Goal: Information Seeking & Learning: Learn about a topic

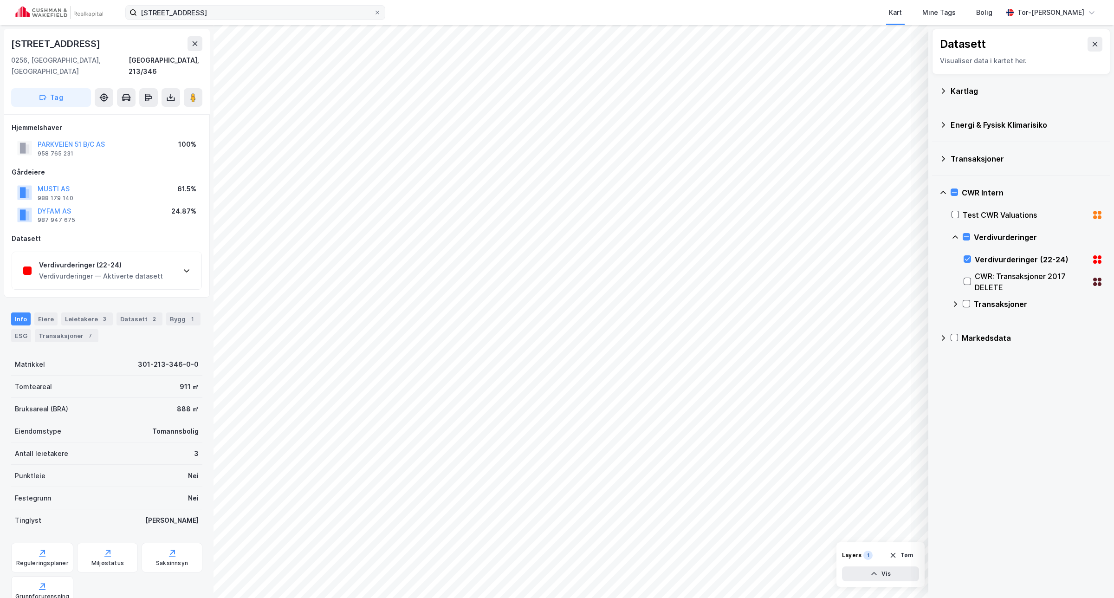
scroll to position [86, 0]
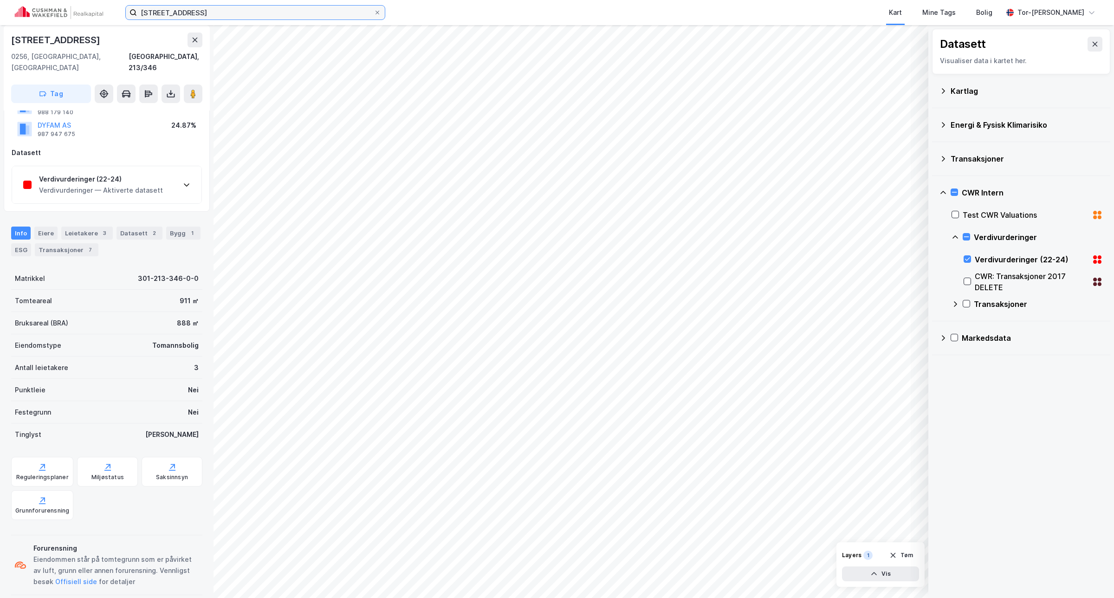
click at [240, 10] on input "[STREET_ADDRESS]" at bounding box center [255, 13] width 237 height 14
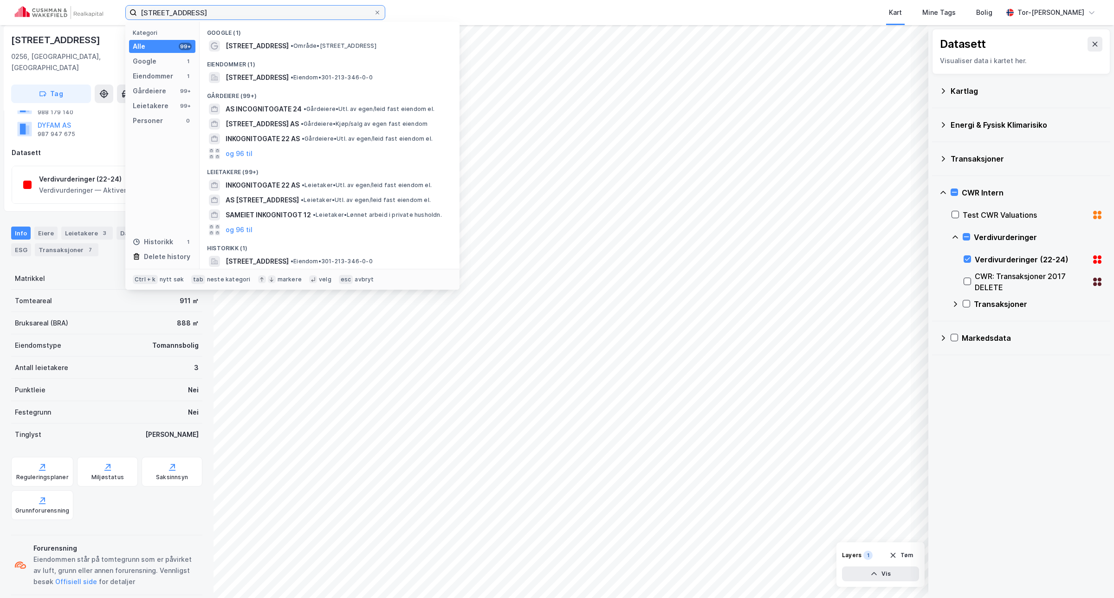
click at [240, 10] on input "[STREET_ADDRESS]" at bounding box center [255, 13] width 237 height 14
paste input "[GEOGRAPHIC_DATA][STREET_ADDRESS]"
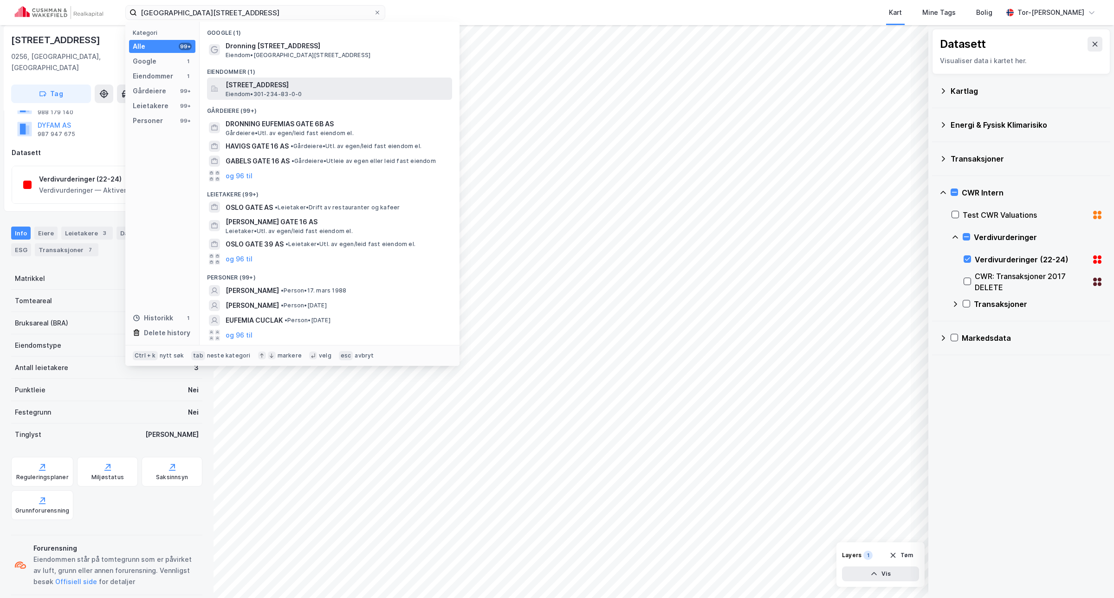
click at [274, 91] on span "Eiendom • 301-234-83-0-0" at bounding box center [264, 94] width 76 height 7
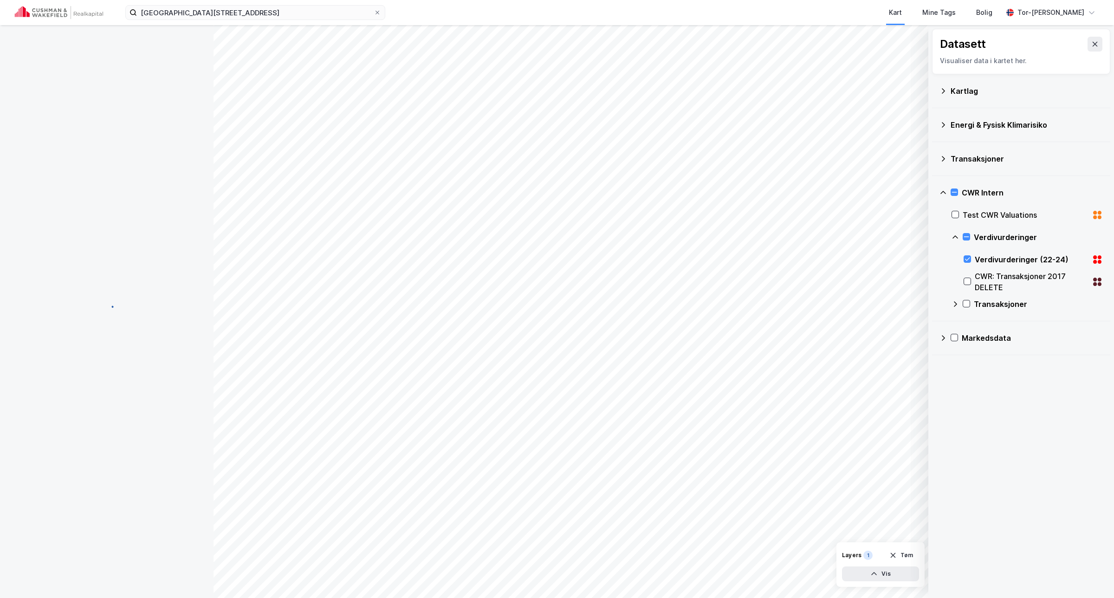
scroll to position [82, 0]
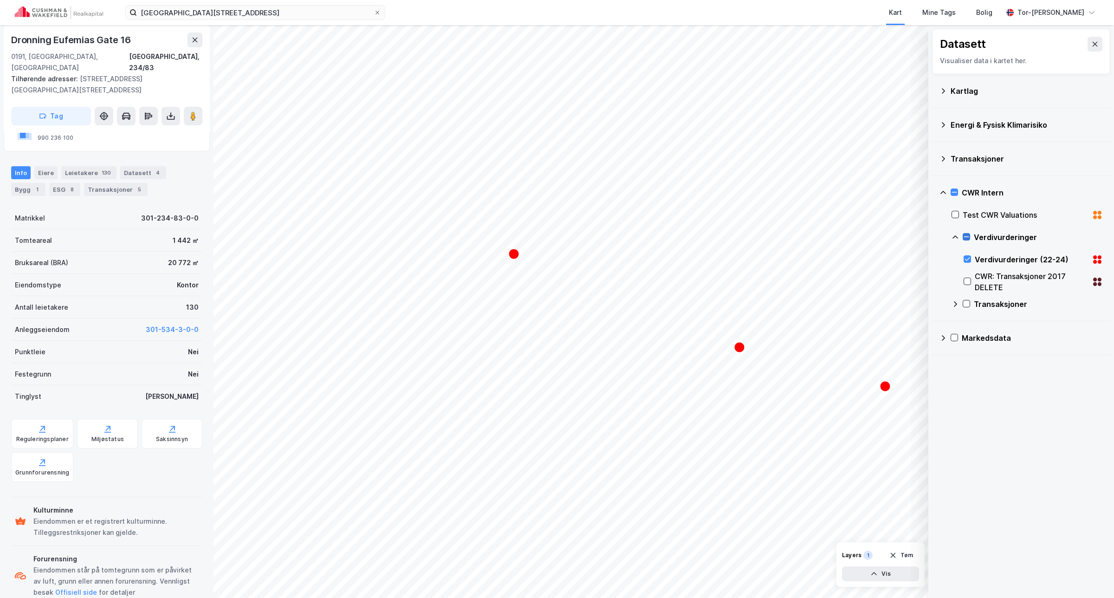
click at [966, 238] on icon at bounding box center [967, 237] width 7 height 7
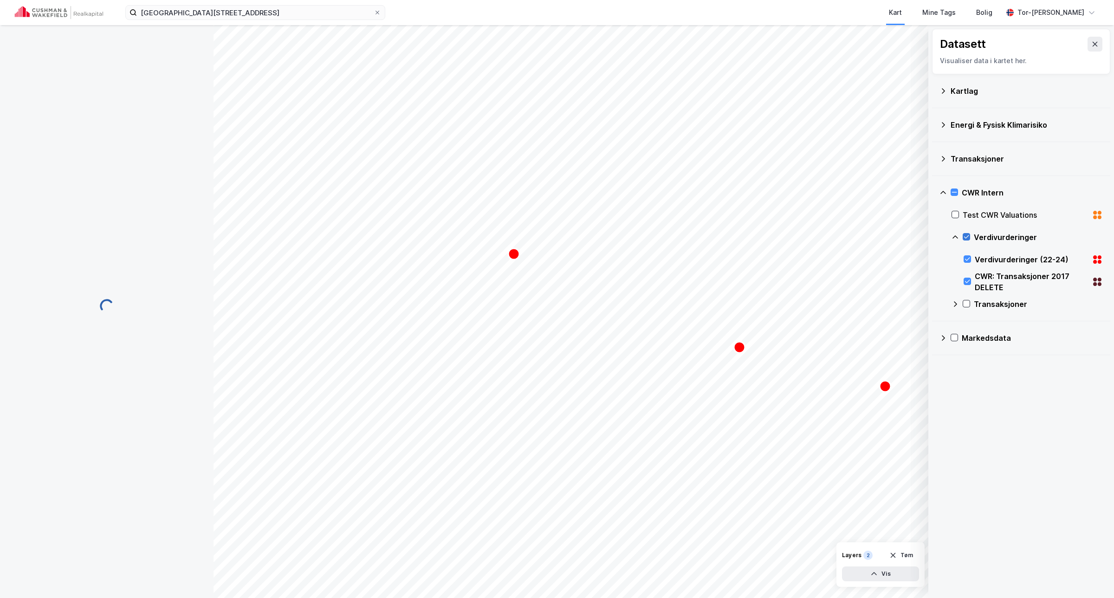
scroll to position [0, 0]
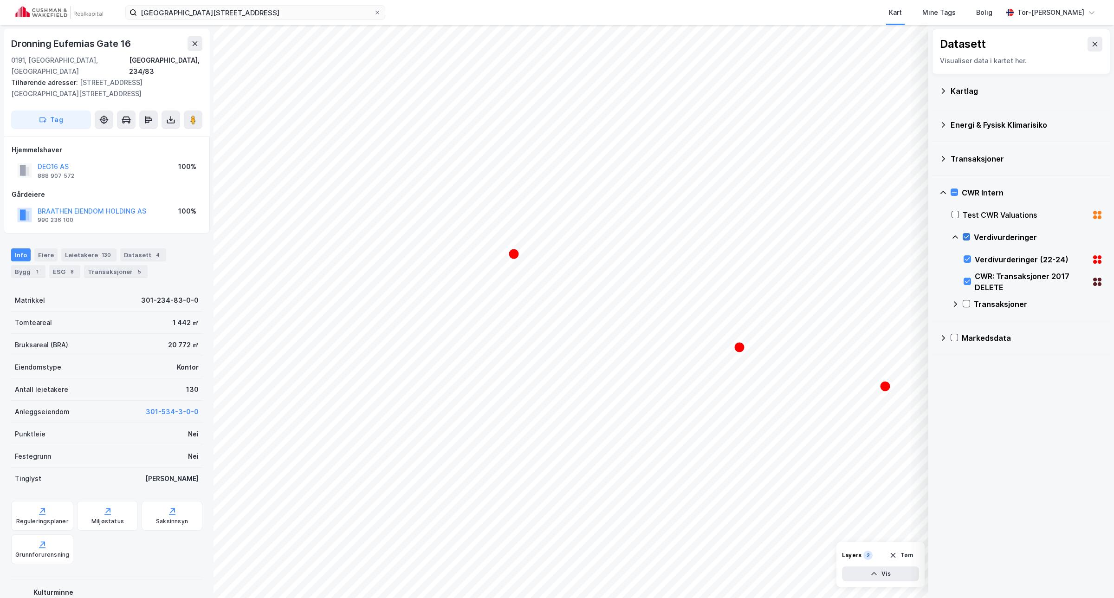
click at [966, 235] on icon at bounding box center [967, 237] width 7 height 7
drag, startPoint x: 959, startPoint y: 238, endPoint x: 956, endPoint y: 230, distance: 8.1
click at [958, 238] on icon at bounding box center [955, 237] width 7 height 7
click at [946, 190] on icon at bounding box center [943, 192] width 7 height 7
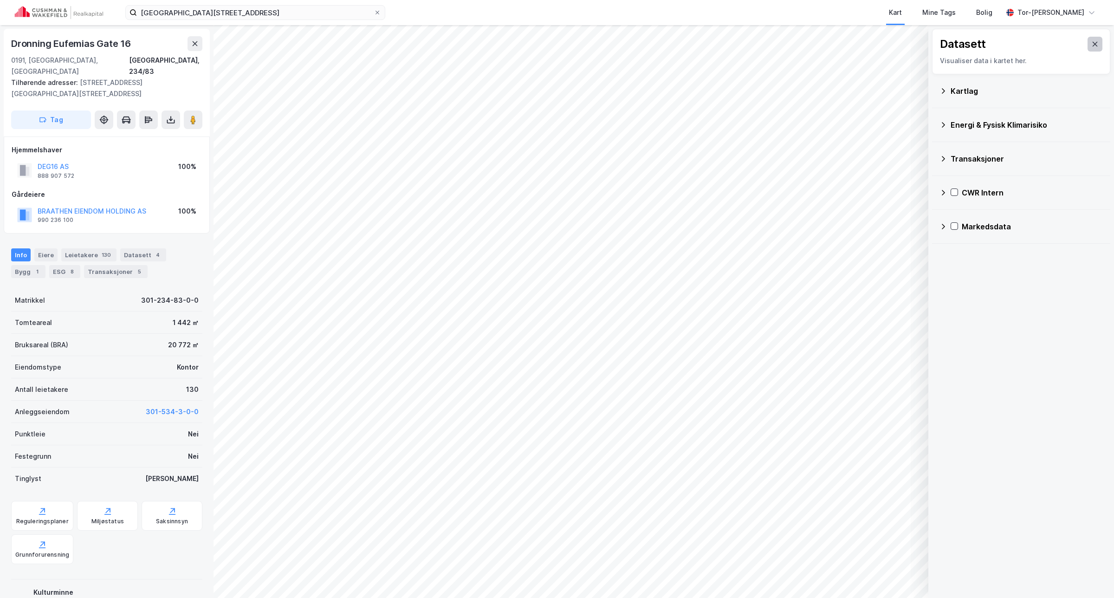
click at [1088, 48] on button at bounding box center [1095, 44] width 15 height 15
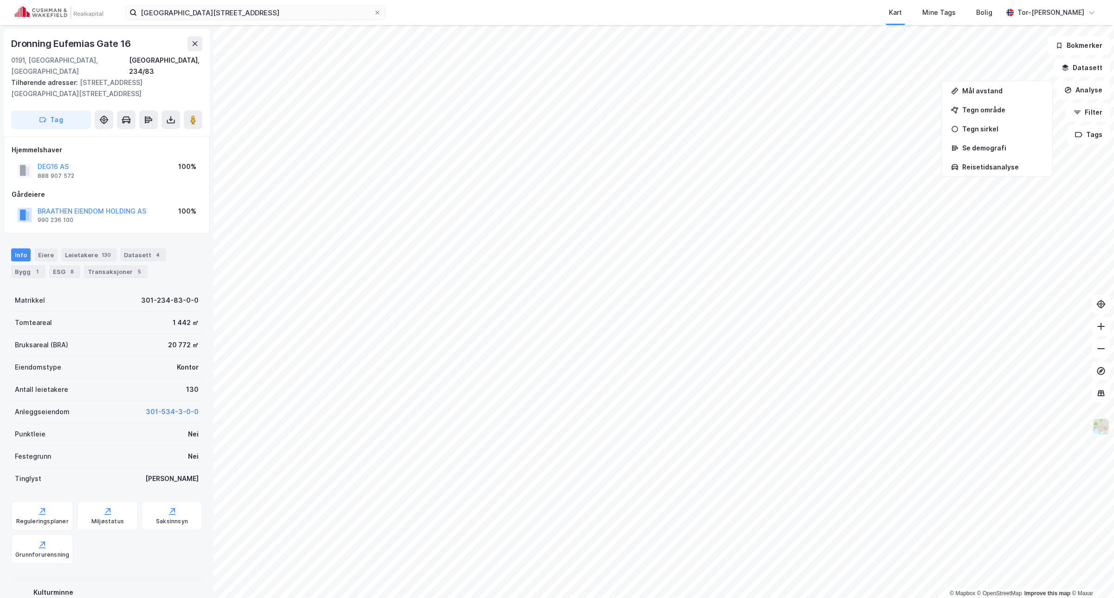
click at [1107, 432] on img at bounding box center [1102, 427] width 18 height 18
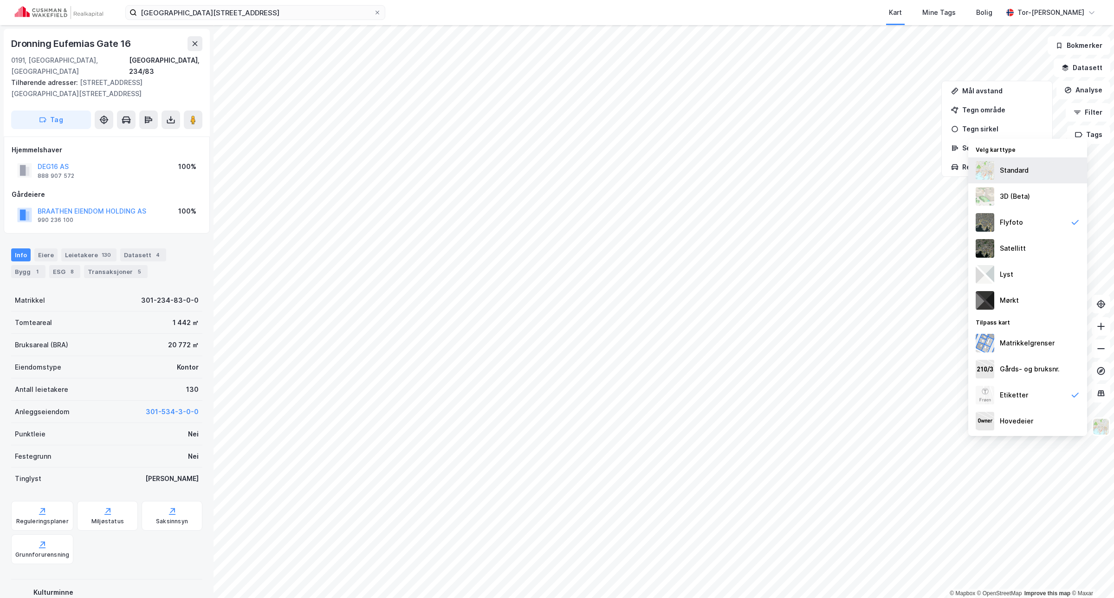
click at [988, 172] on img at bounding box center [985, 170] width 19 height 19
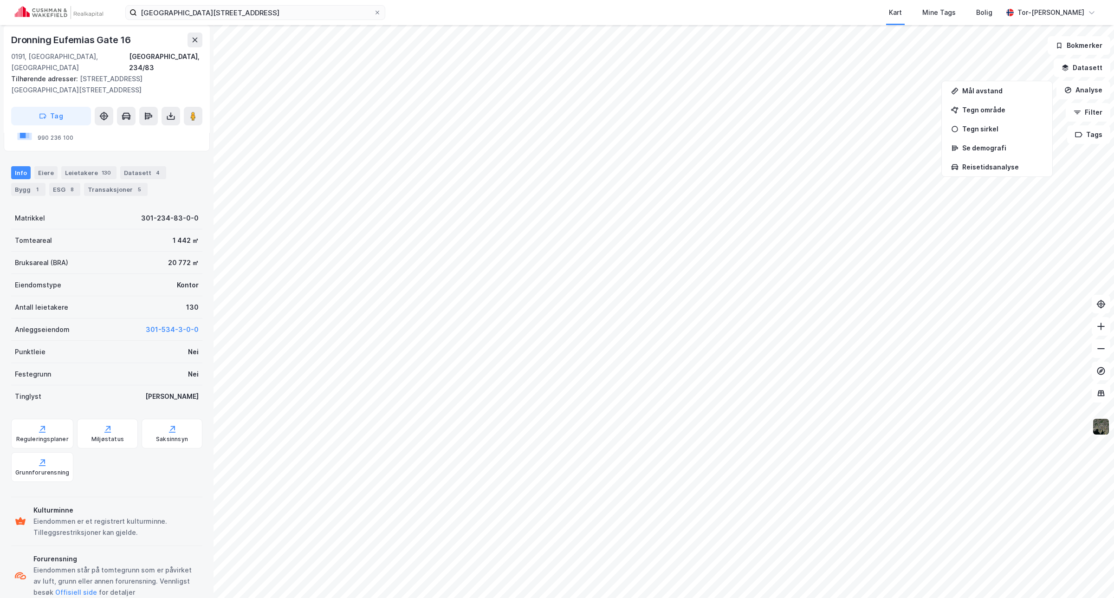
click at [1103, 431] on img at bounding box center [1102, 427] width 18 height 18
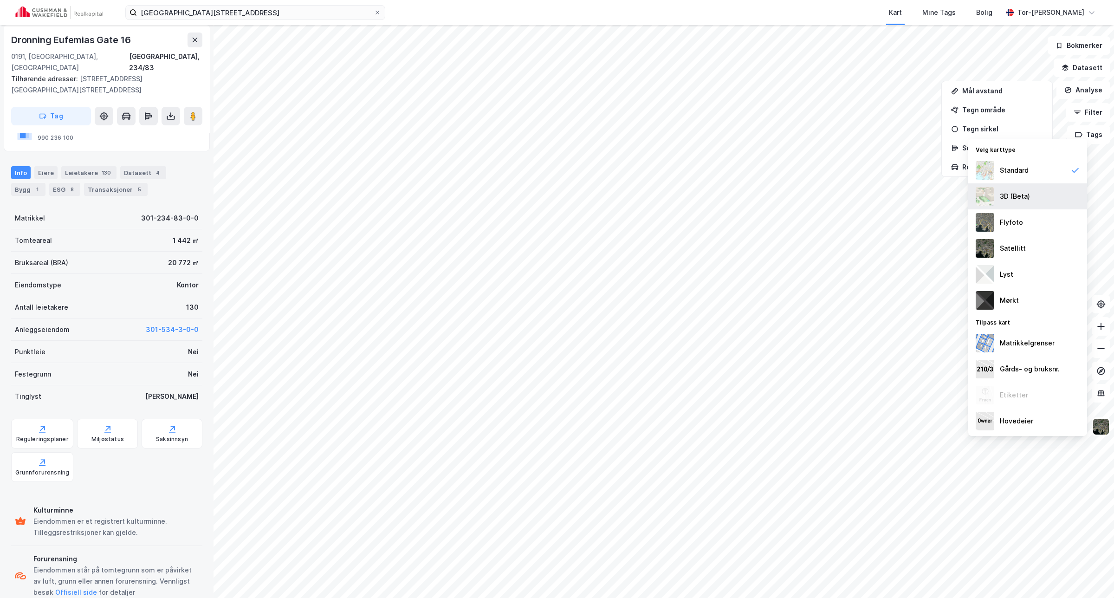
click at [987, 195] on img at bounding box center [985, 196] width 19 height 19
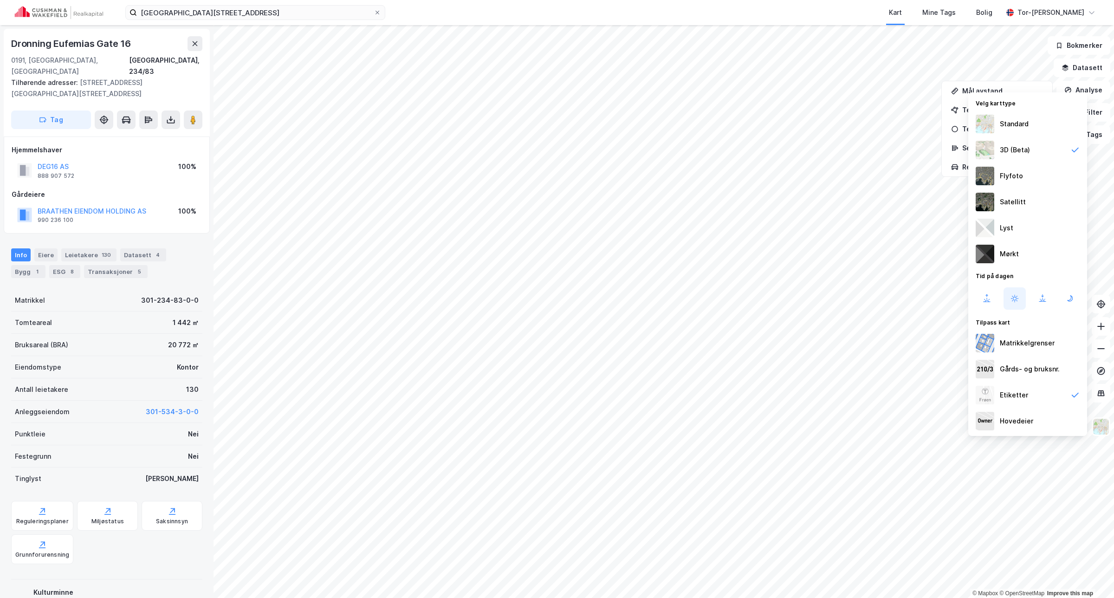
drag, startPoint x: 987, startPoint y: 195, endPoint x: 1020, endPoint y: 160, distance: 48.0
click at [1104, 426] on img at bounding box center [1102, 427] width 18 height 18
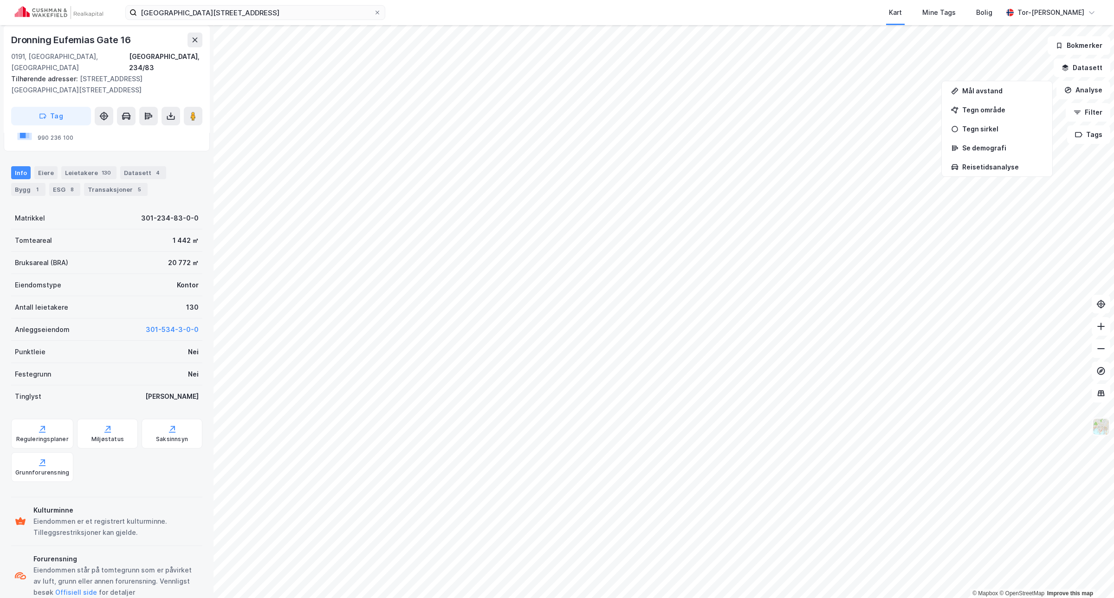
click at [1100, 432] on img at bounding box center [1102, 427] width 18 height 18
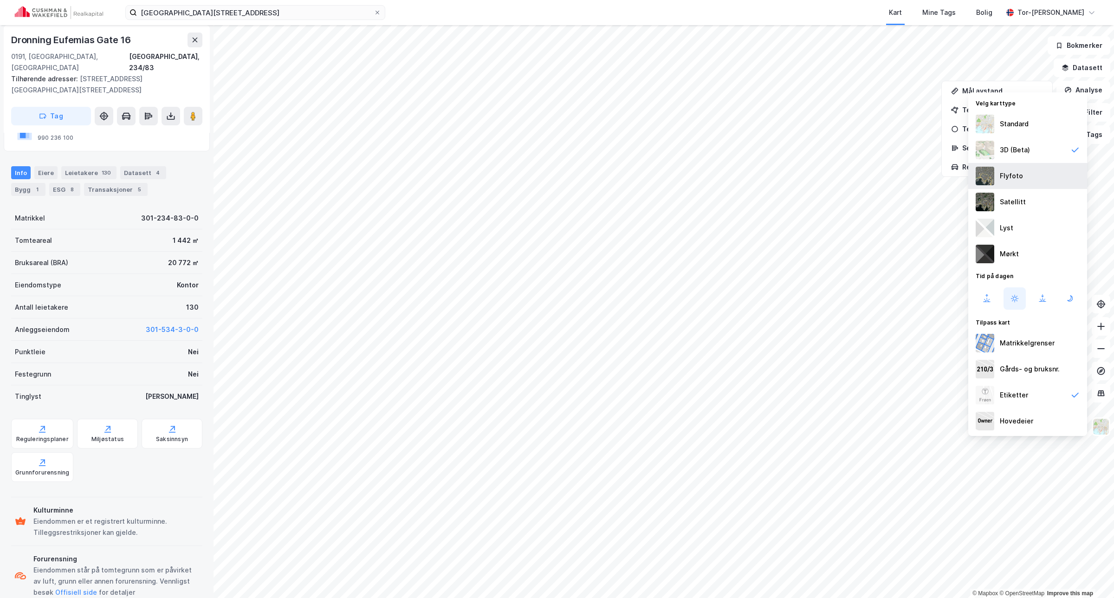
click at [984, 173] on img at bounding box center [985, 176] width 19 height 19
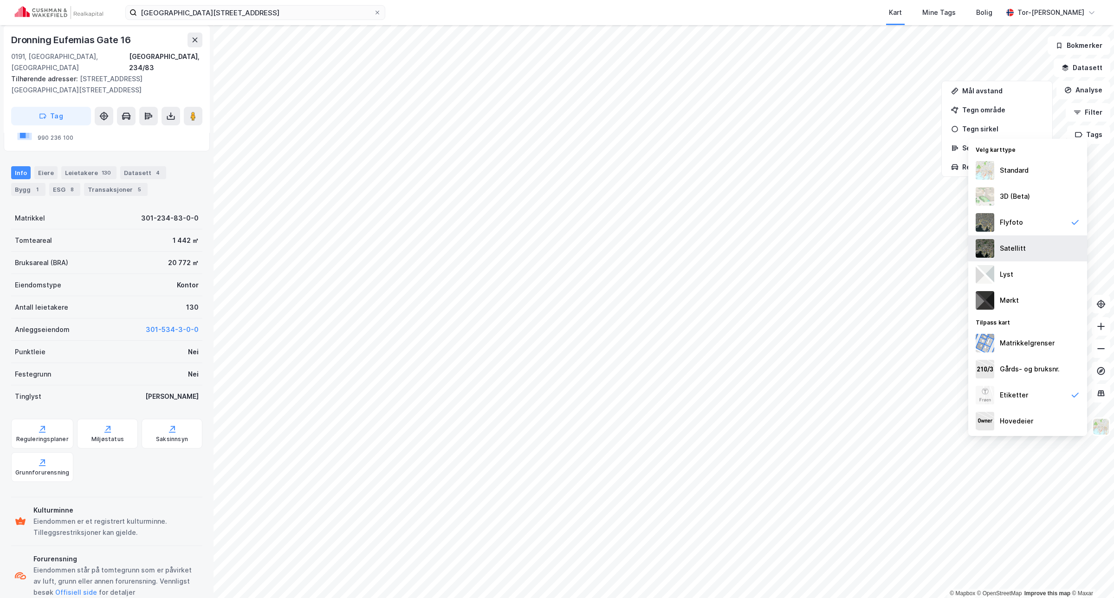
click at [991, 247] on img at bounding box center [985, 248] width 19 height 19
click at [1102, 426] on img at bounding box center [1102, 427] width 18 height 18
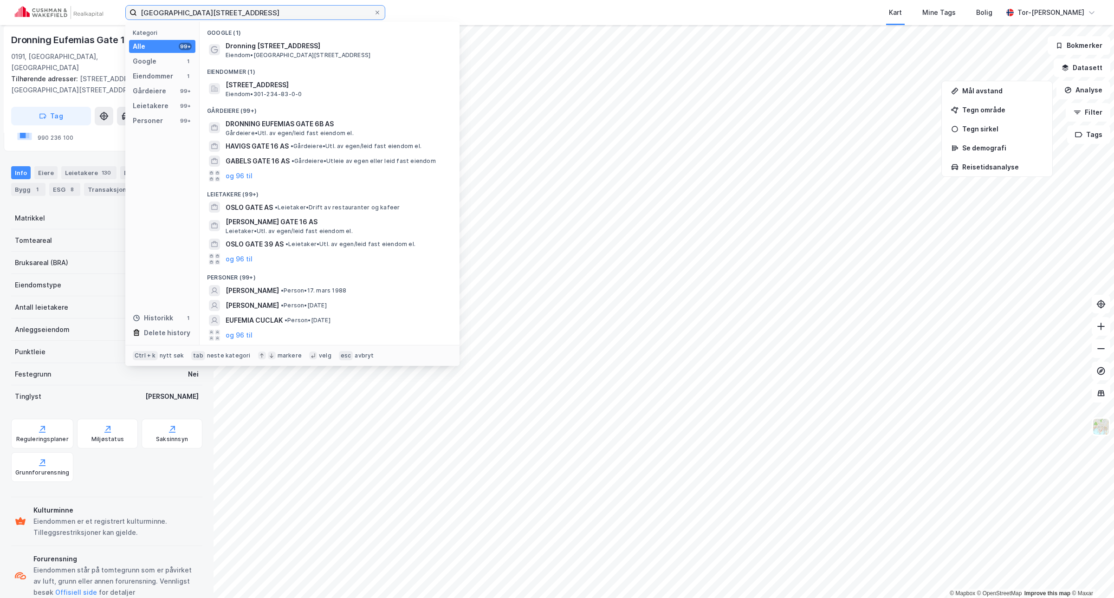
drag, startPoint x: 293, startPoint y: 12, endPoint x: -109, endPoint y: 82, distance: 408.7
click at [0, 82] on html "Dronning [STREET_ADDRESS] Kategori Alle 99+ Google 1 Eiendommer 1 Gårdeiere 99+…" at bounding box center [557, 299] width 1114 height 598
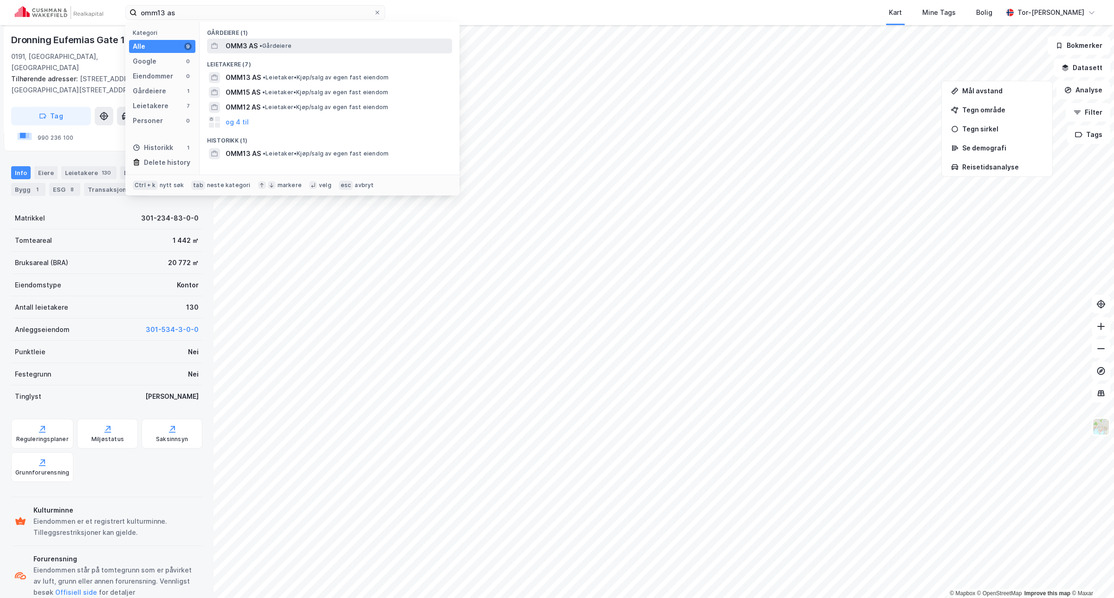
click at [260, 45] on span "•" at bounding box center [261, 45] width 3 height 7
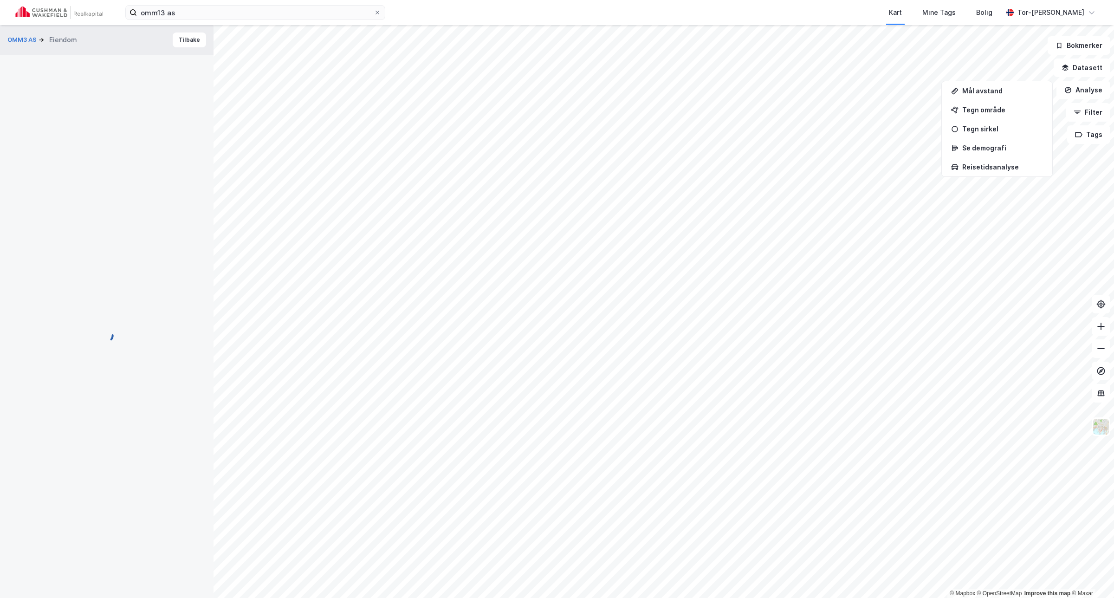
scroll to position [30, 0]
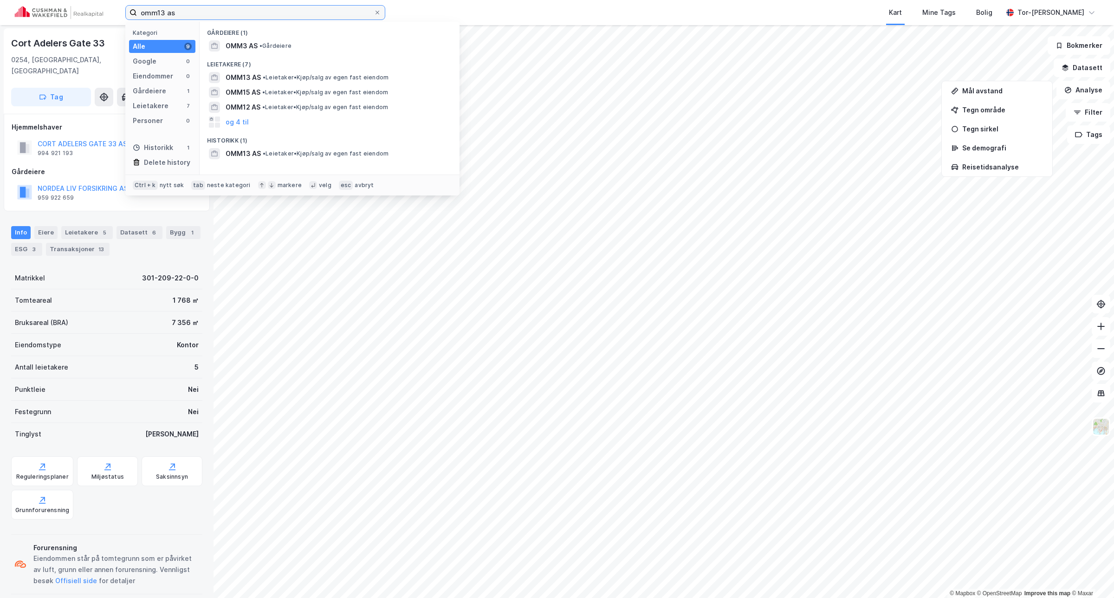
drag, startPoint x: 188, startPoint y: 13, endPoint x: 29, endPoint y: 2, distance: 159.6
click at [29, 2] on div "omm13 as Kategori Alle 9 Google 0 Eiendommer 0 Gårdeiere 1 Leietakere 7 Persone…" at bounding box center [557, 12] width 1114 height 25
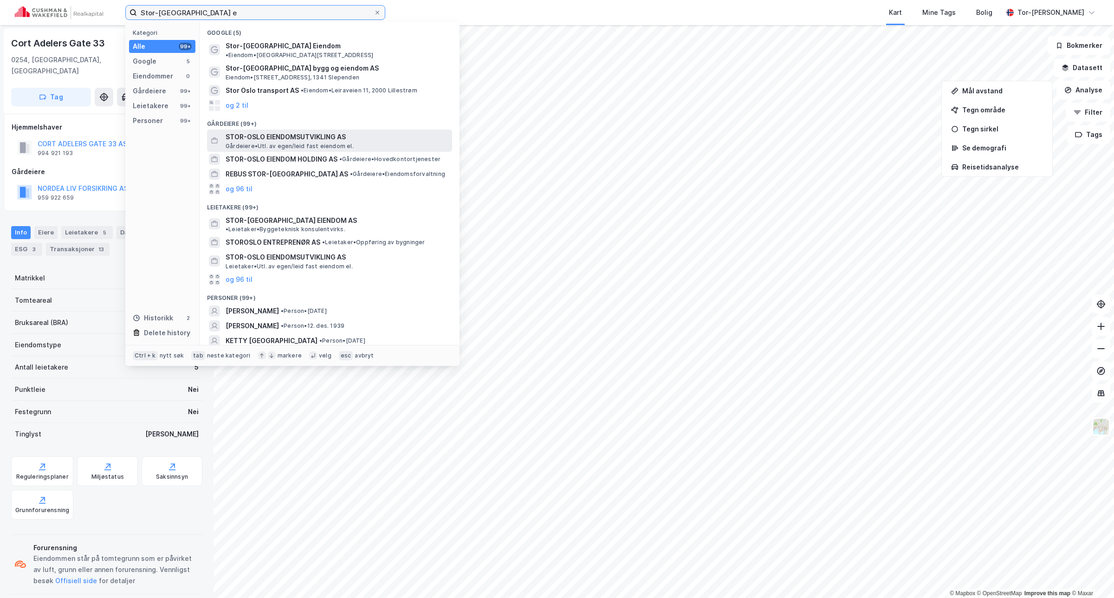
type input "Stor-[GEOGRAPHIC_DATA] e"
click at [295, 131] on span "STOR-OSLO EIENDOMSUTVIKLING AS" at bounding box center [337, 136] width 223 height 11
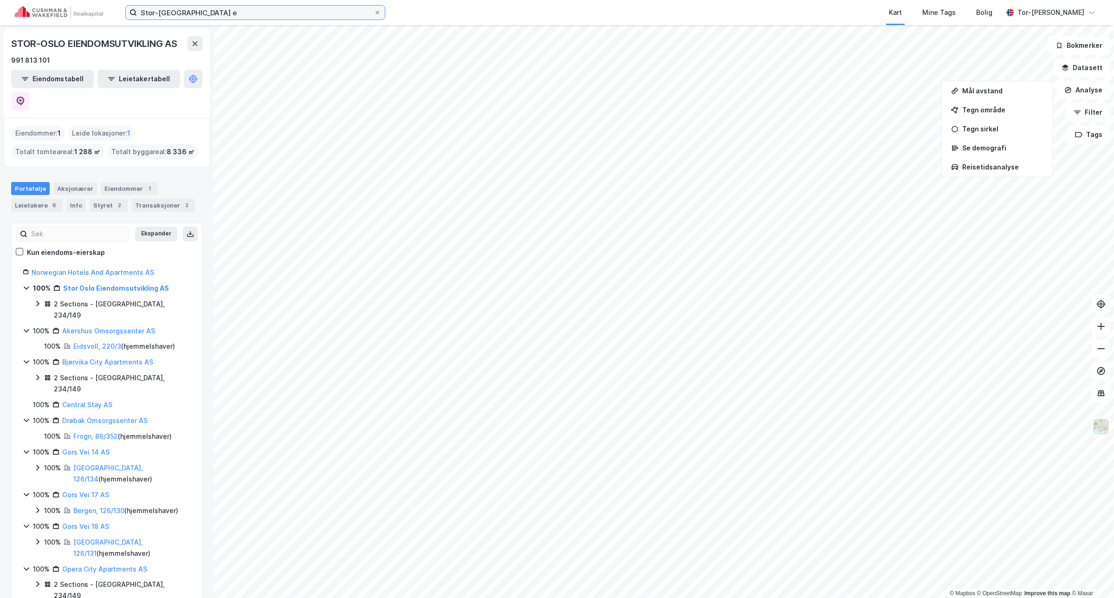
click at [202, 13] on input "Stor-[GEOGRAPHIC_DATA] e" at bounding box center [255, 13] width 237 height 14
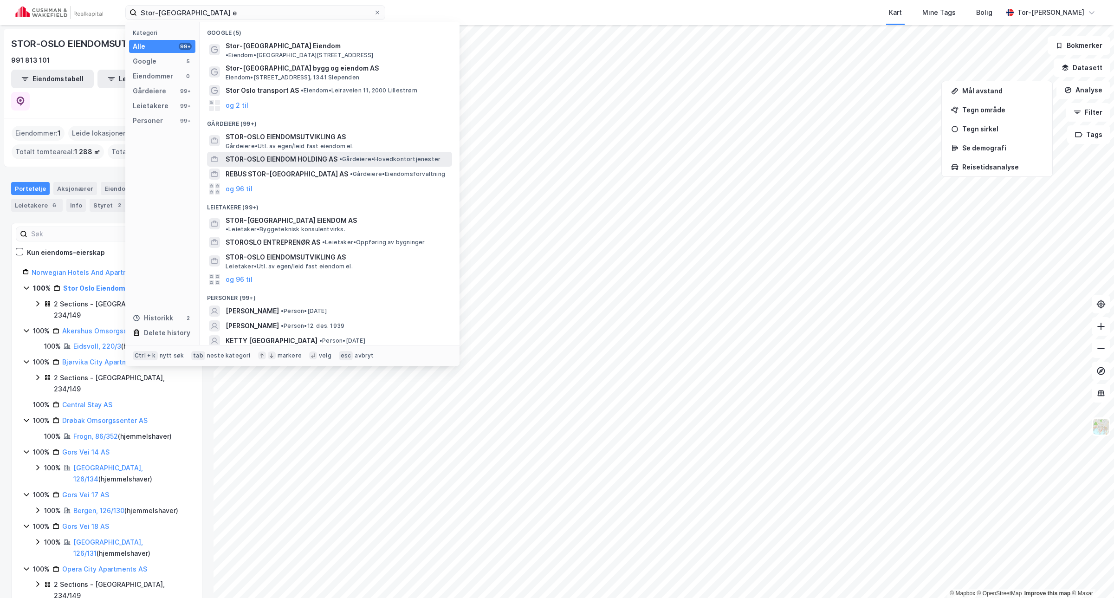
click at [292, 154] on span "STOR-OSLO EIENDOM HOLDING AS" at bounding box center [282, 159] width 112 height 11
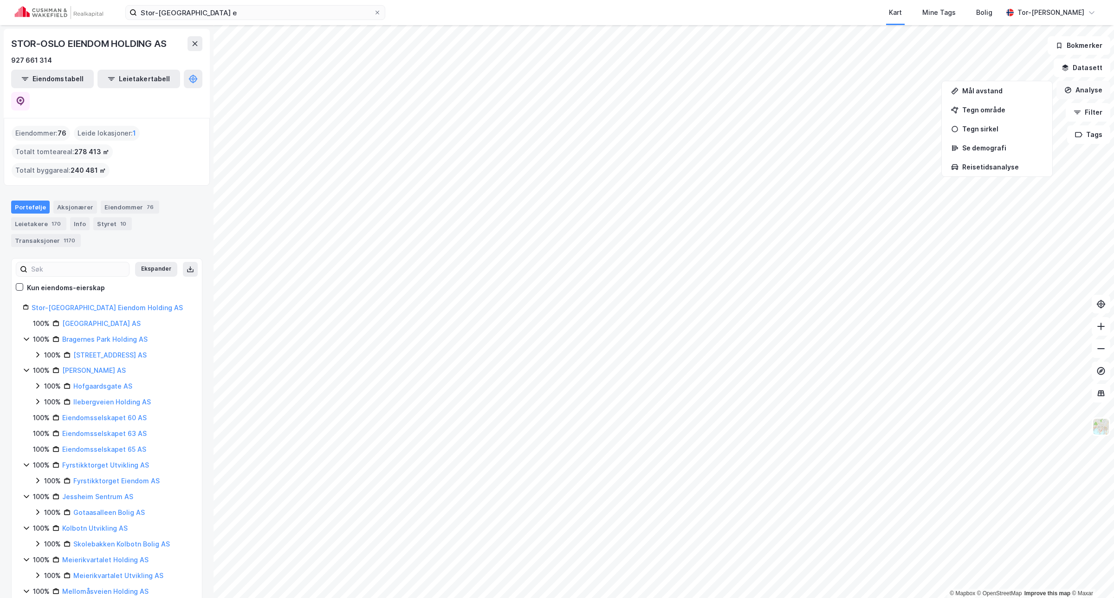
click at [1098, 82] on button "Analyse" at bounding box center [1084, 90] width 54 height 19
click at [1096, 91] on button "Analyse" at bounding box center [1084, 90] width 54 height 19
